Goal: Information Seeking & Learning: Learn about a topic

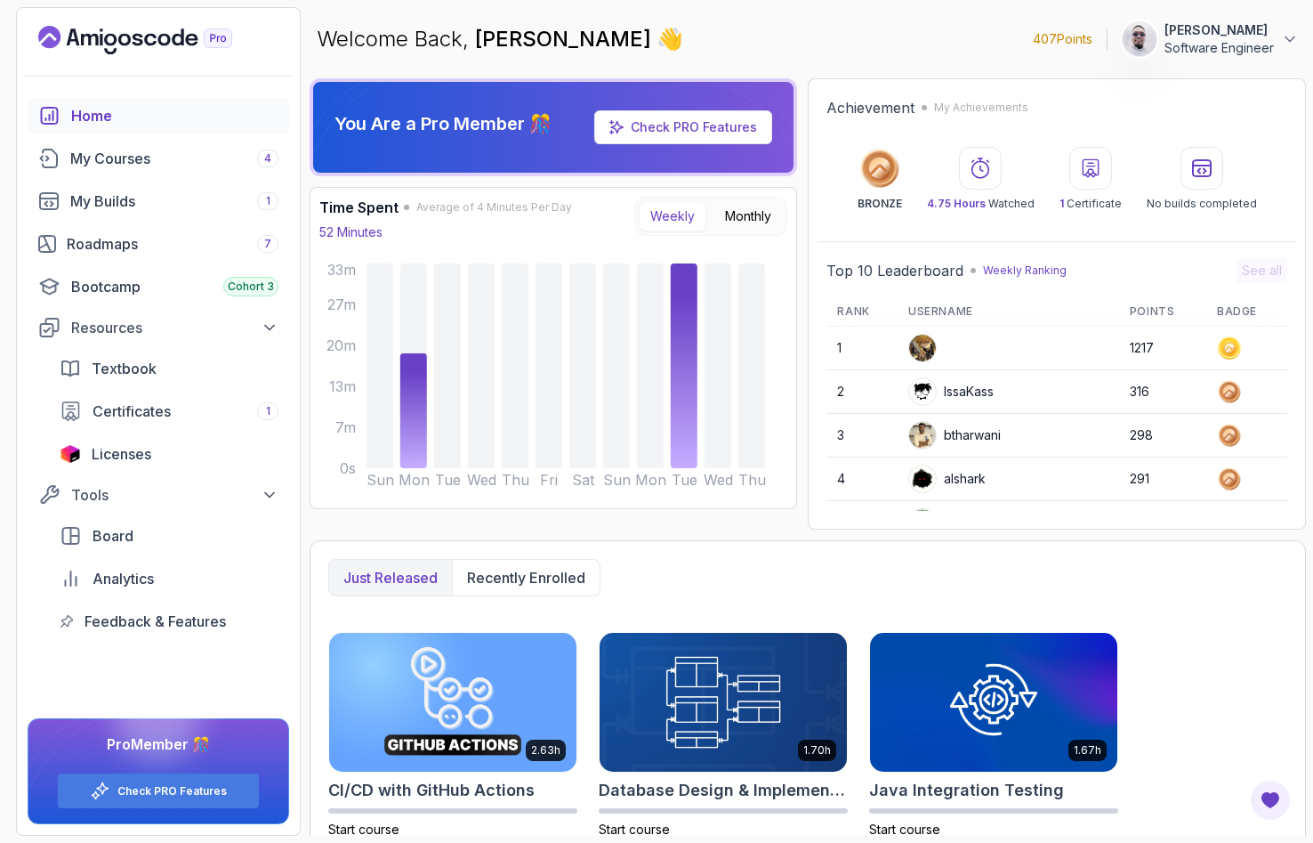
click at [390, 205] on h3 "Time Spent" at bounding box center [358, 207] width 79 height 21
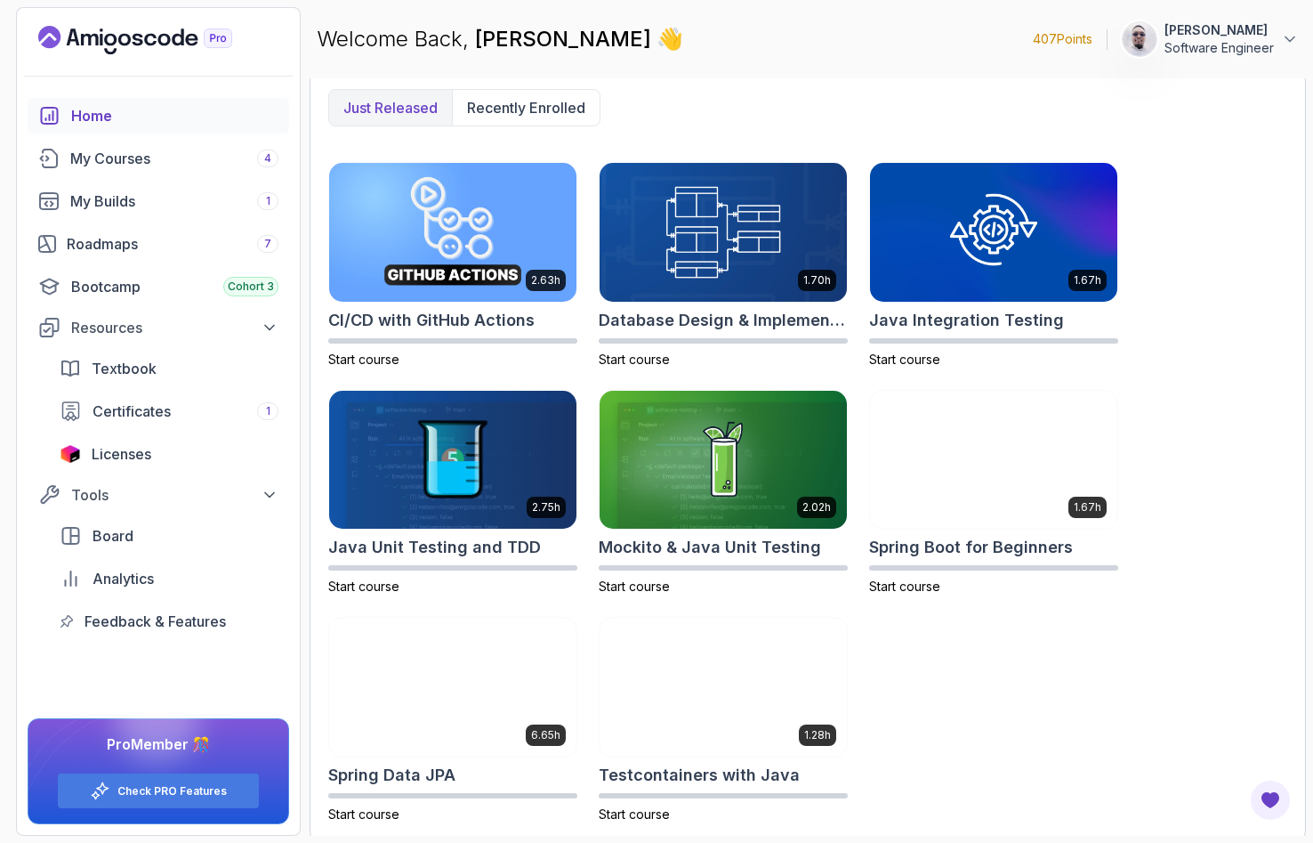
scroll to position [476, 0]
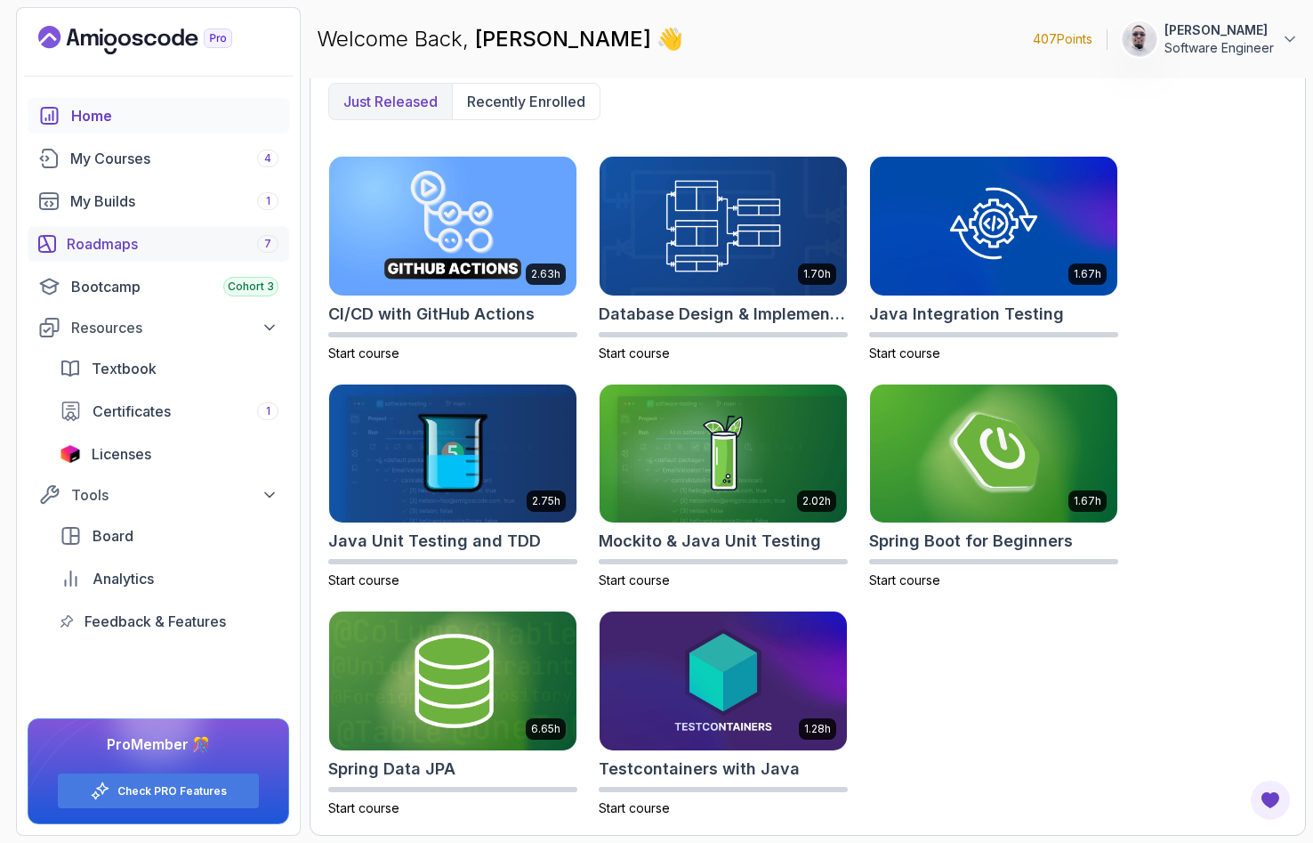
click at [192, 246] on div "Roadmaps 7" at bounding box center [173, 243] width 212 height 21
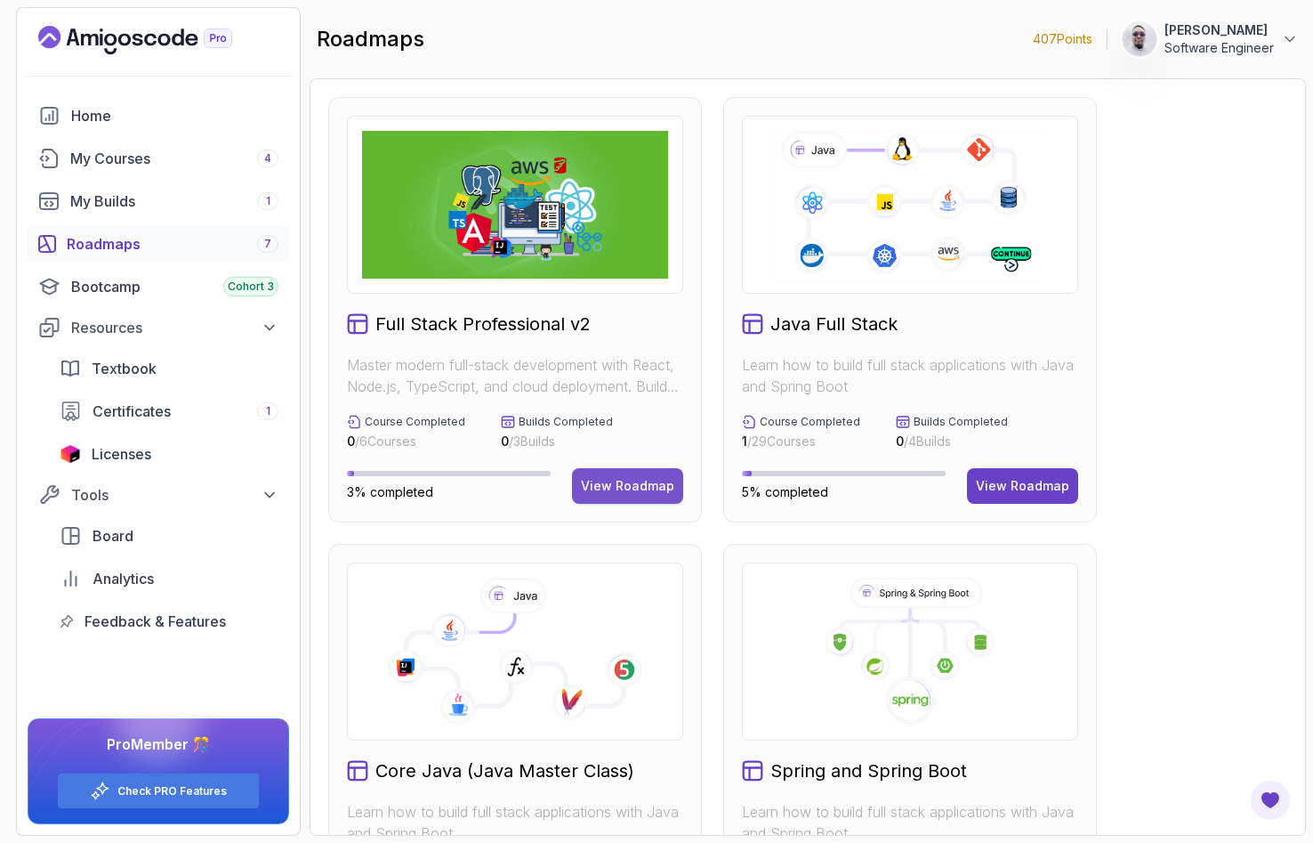
click at [601, 475] on button "View Roadmap" at bounding box center [627, 486] width 111 height 36
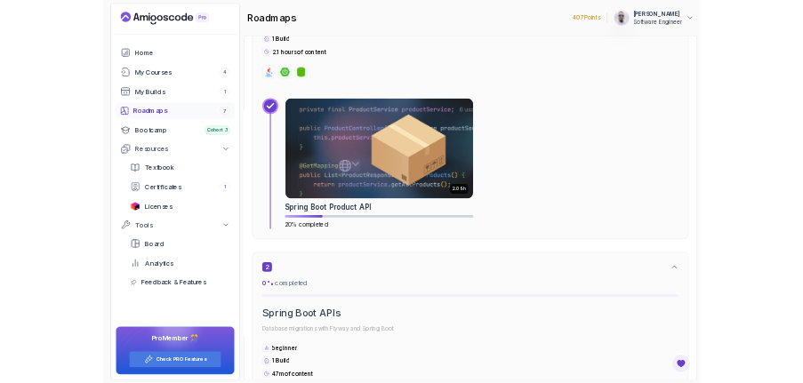
scroll to position [1333, 0]
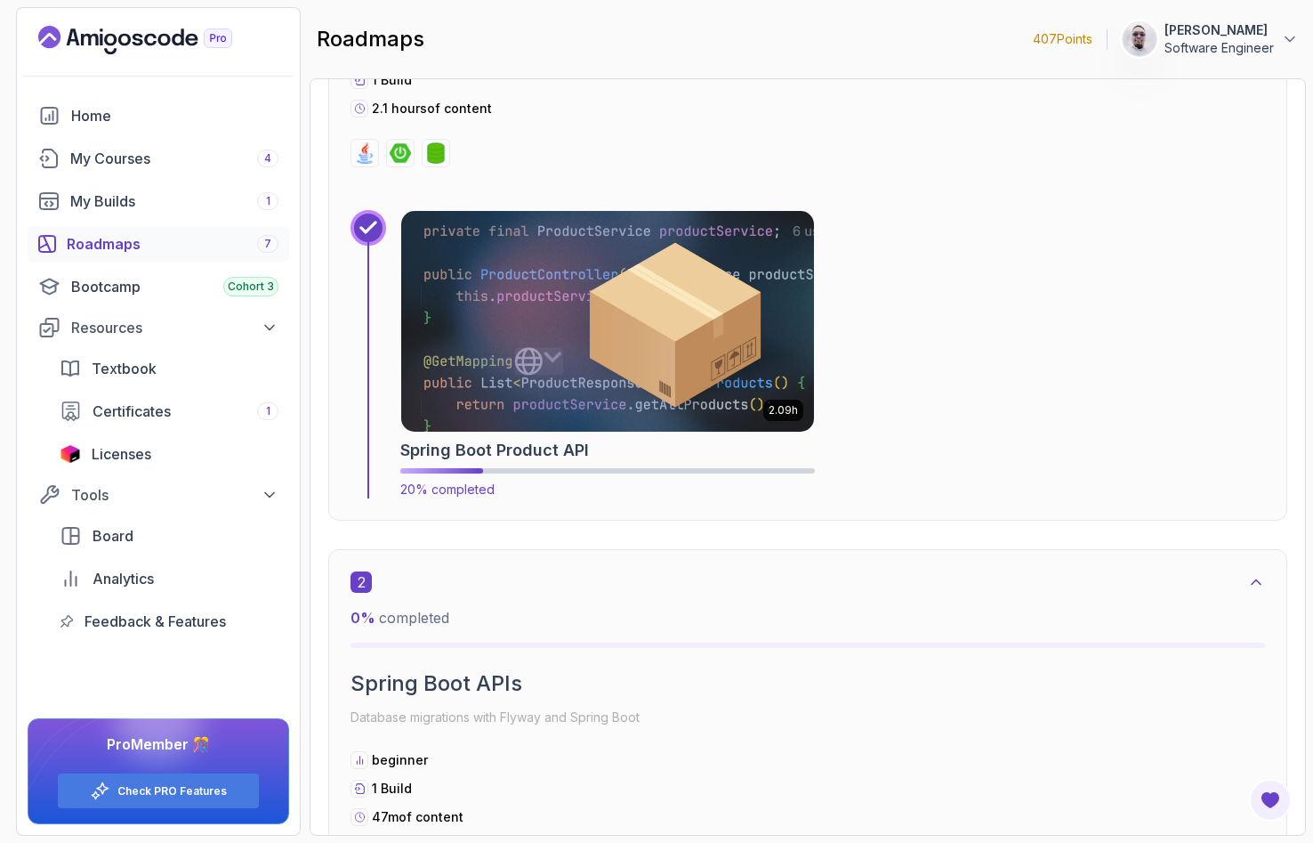
click at [572, 314] on img at bounding box center [607, 321] width 433 height 231
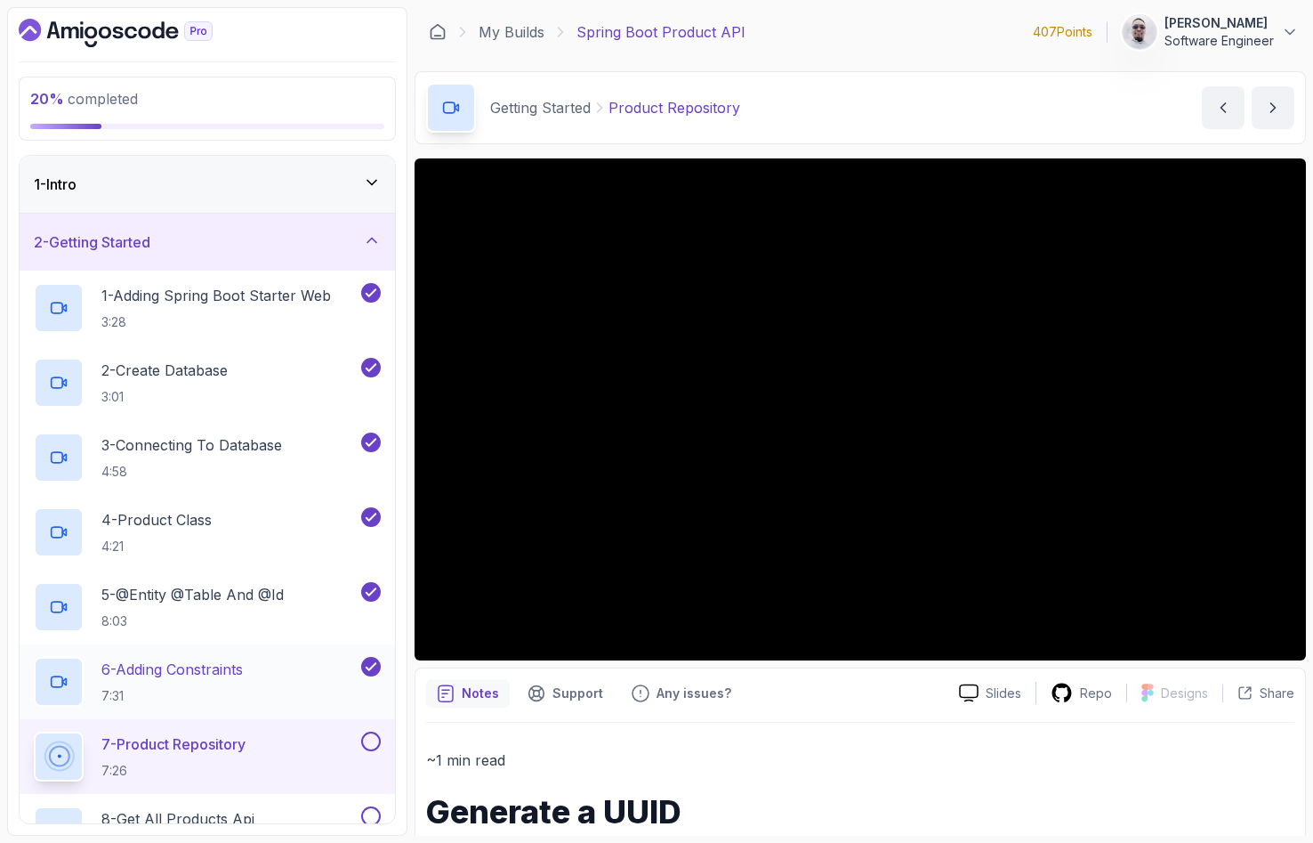
click at [195, 694] on p "7:31" at bounding box center [171, 696] width 141 height 18
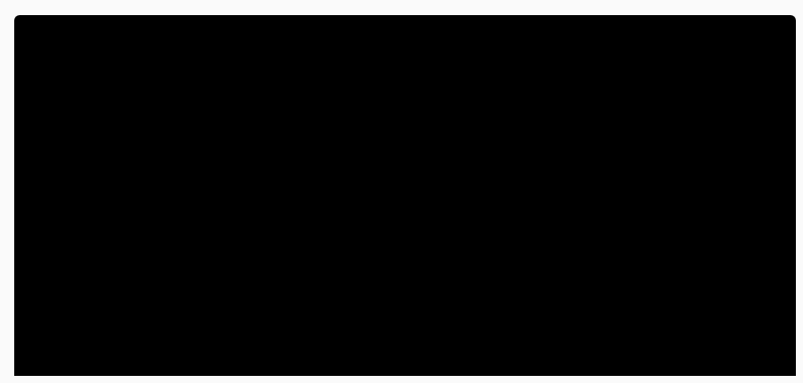
scroll to position [265, 0]
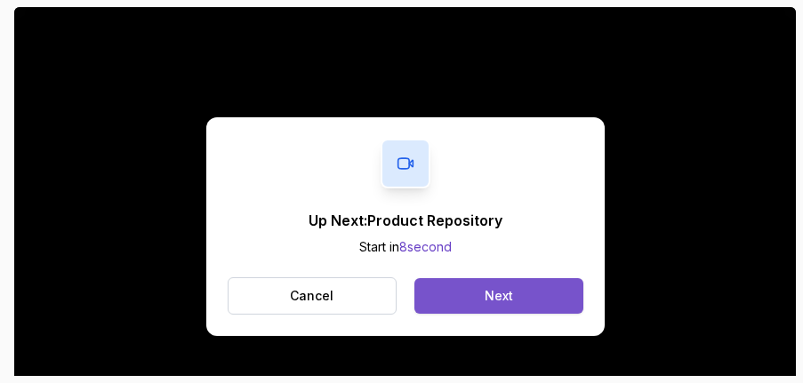
click at [520, 285] on button "Next" at bounding box center [499, 296] width 168 height 36
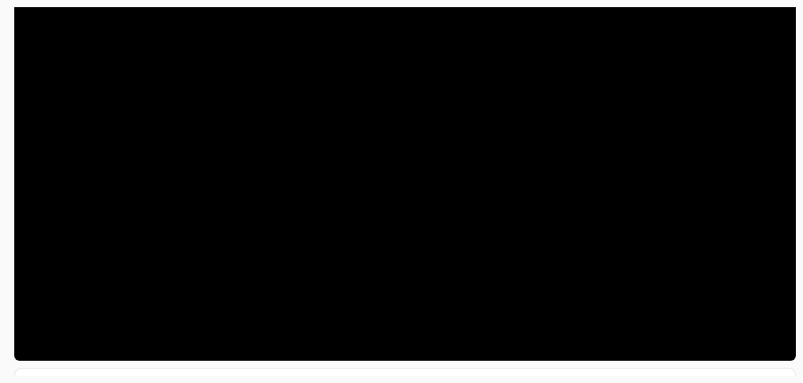
scroll to position [354, 0]
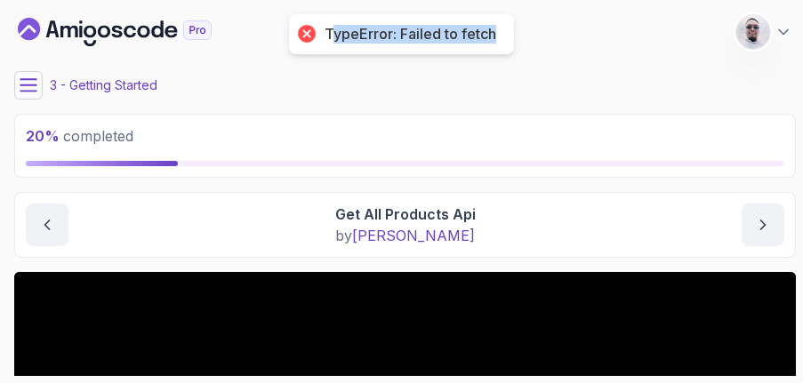
drag, startPoint x: 494, startPoint y: 29, endPoint x: 331, endPoint y: 36, distance: 163.0
click at [331, 36] on div "TypeError: Failed to fetch" at bounding box center [411, 34] width 172 height 19
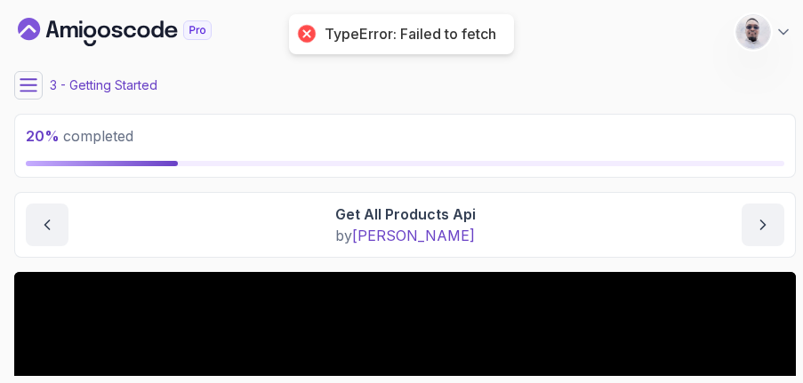
drag, startPoint x: 331, startPoint y: 36, endPoint x: 569, endPoint y: 36, distance: 238.4
click at [569, 36] on div "My Builds Spring Boot Product API 407 Points [PERSON_NAME] LIBOCK Software Engi…" at bounding box center [405, 32] width 782 height 50
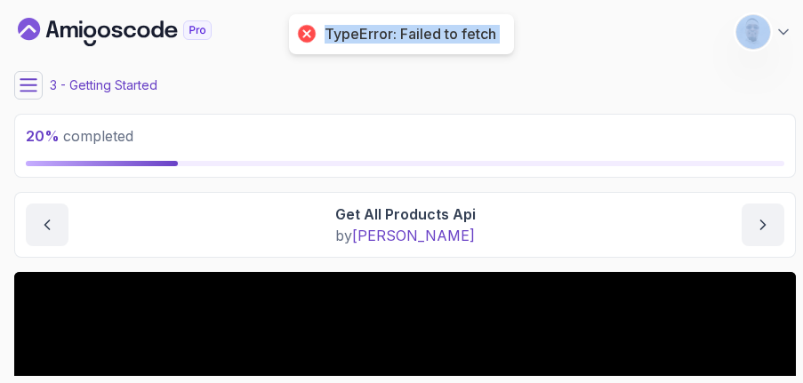
drag, startPoint x: 305, startPoint y: 35, endPoint x: 520, endPoint y: 33, distance: 214.4
click at [520, 33] on body "TypeError: Failed to fetch 20 % completed 1 - Intro 2 - Getting Started 1 - Add…" at bounding box center [401, 191] width 803 height 383
drag, startPoint x: 520, startPoint y: 33, endPoint x: 439, endPoint y: 33, distance: 80.1
click at [439, 33] on div "My Builds Spring Boot Product API 407 Points [PERSON_NAME] LIBOCK Software Engi…" at bounding box center [405, 32] width 782 height 50
